Goal: Transaction & Acquisition: Purchase product/service

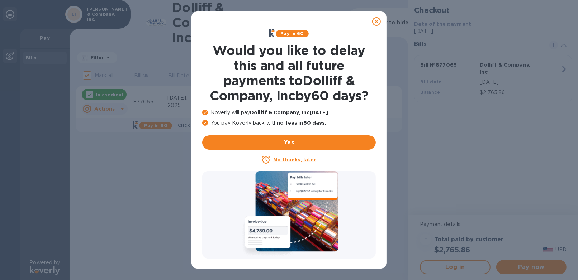
click at [378, 20] on icon at bounding box center [376, 21] width 9 height 9
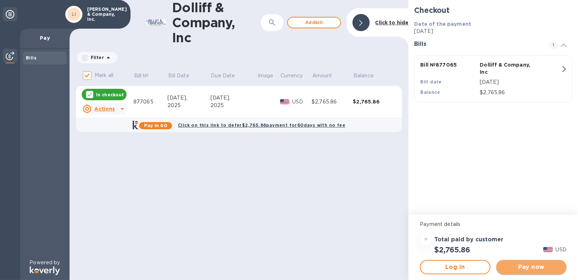
click at [525, 266] on span "Pay now" at bounding box center [531, 267] width 59 height 9
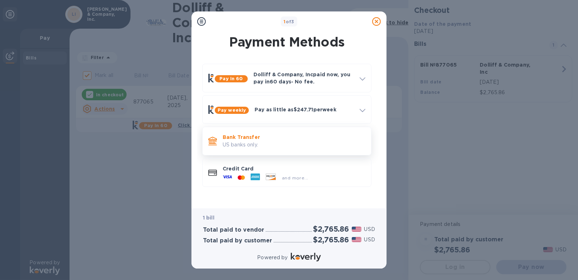
click at [252, 143] on p "US banks only." at bounding box center [294, 145] width 143 height 8
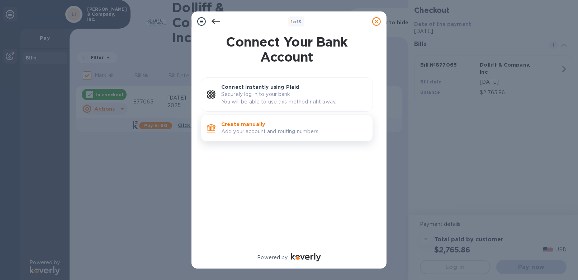
click at [252, 128] on p "Add your account and routing numbers." at bounding box center [294, 132] width 146 height 8
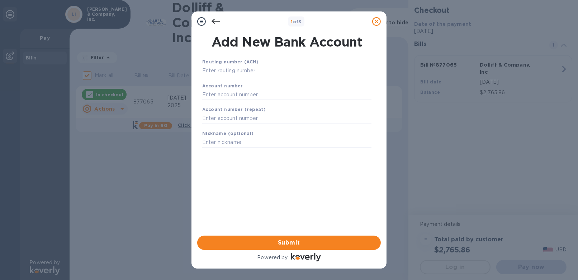
click at [232, 73] on input "text" at bounding box center [286, 71] width 169 height 11
type input "211772936"
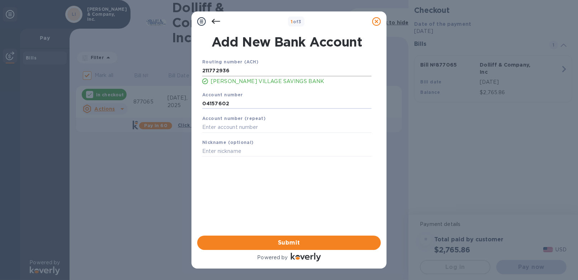
type input "04157602"
type input "Minus33"
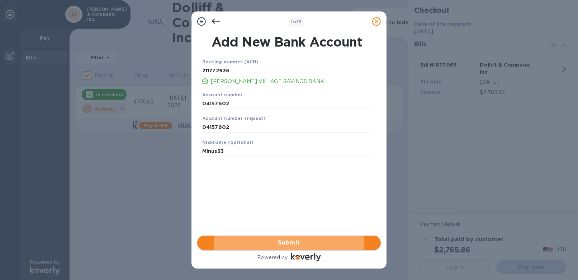
click at [295, 241] on span "Submit" at bounding box center [289, 243] width 172 height 9
